Goal: Find specific page/section: Find specific page/section

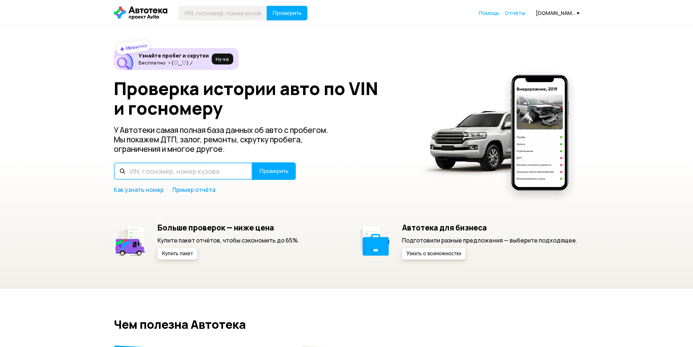
click at [198, 167] on input "text" at bounding box center [183, 170] width 139 height 17
click at [564, 16] on div "[DOMAIN_NAME][EMAIL_ADDRESS][DOMAIN_NAME]" at bounding box center [558, 12] width 44 height 7
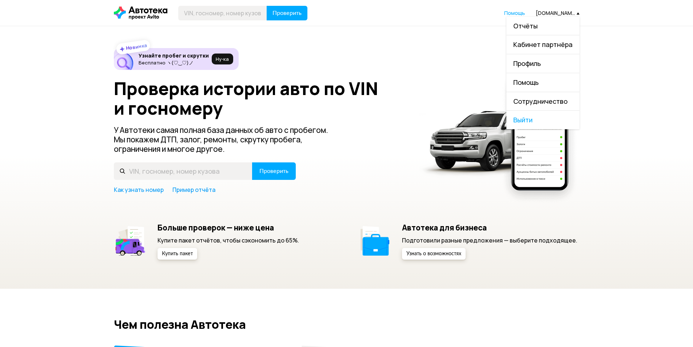
click at [555, 23] on link "Отчёты" at bounding box center [543, 26] width 73 height 19
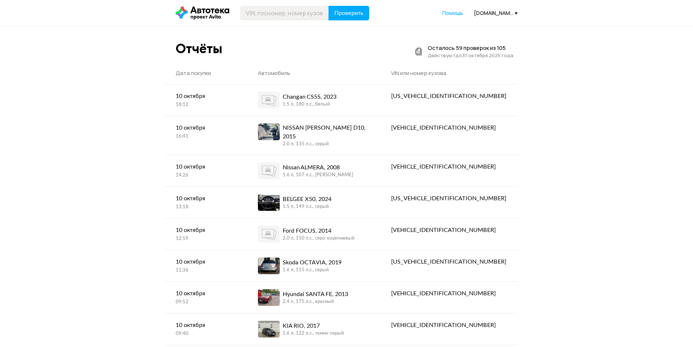
click at [203, 11] on icon at bounding box center [203, 13] width 54 height 13
